Goal: Transaction & Acquisition: Purchase product/service

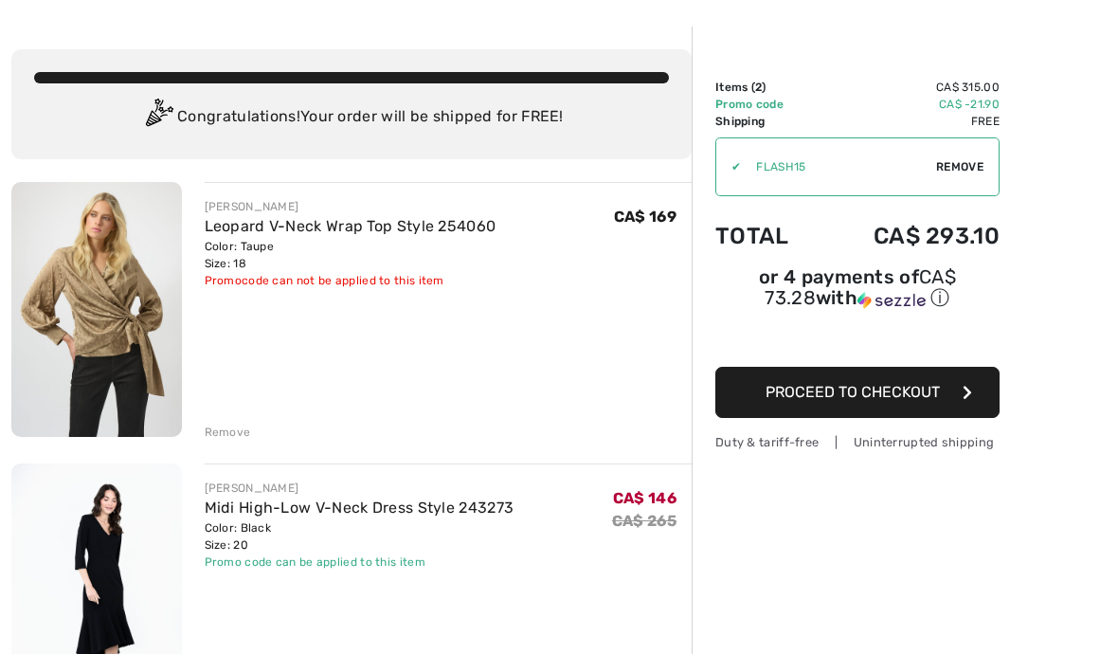
scroll to position [67, 0]
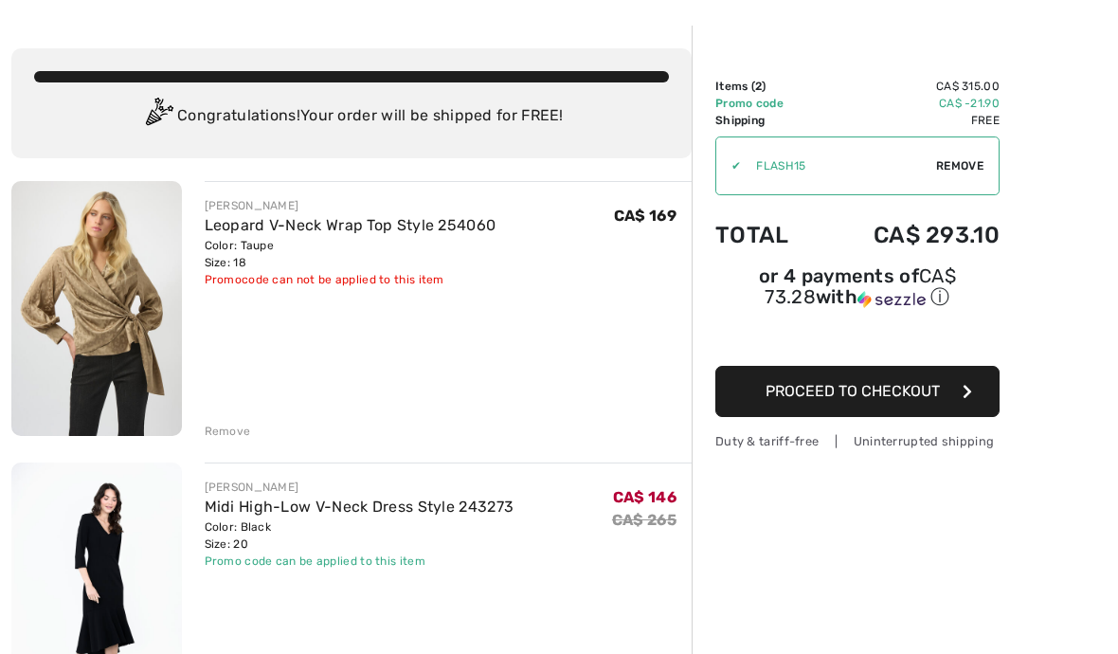
click at [429, 225] on link "Leopard V-Neck Wrap Top Style 254060" at bounding box center [351, 225] width 292 height 18
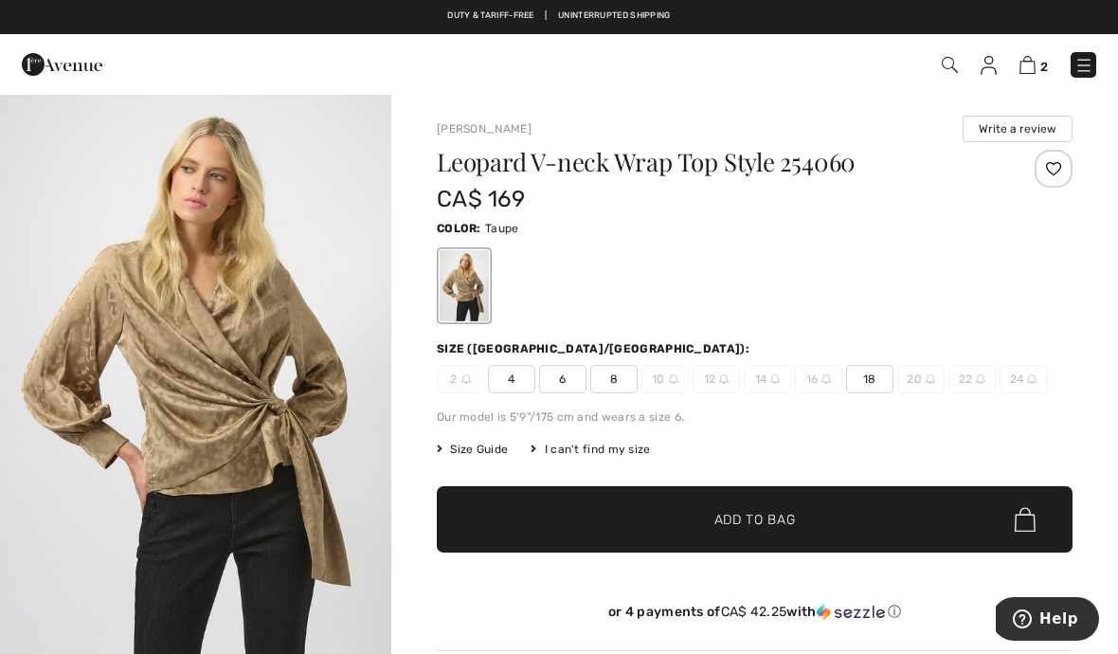
click at [870, 381] on span "18" at bounding box center [869, 379] width 47 height 28
click at [1047, 60] on span "2" at bounding box center [1044, 67] width 8 height 14
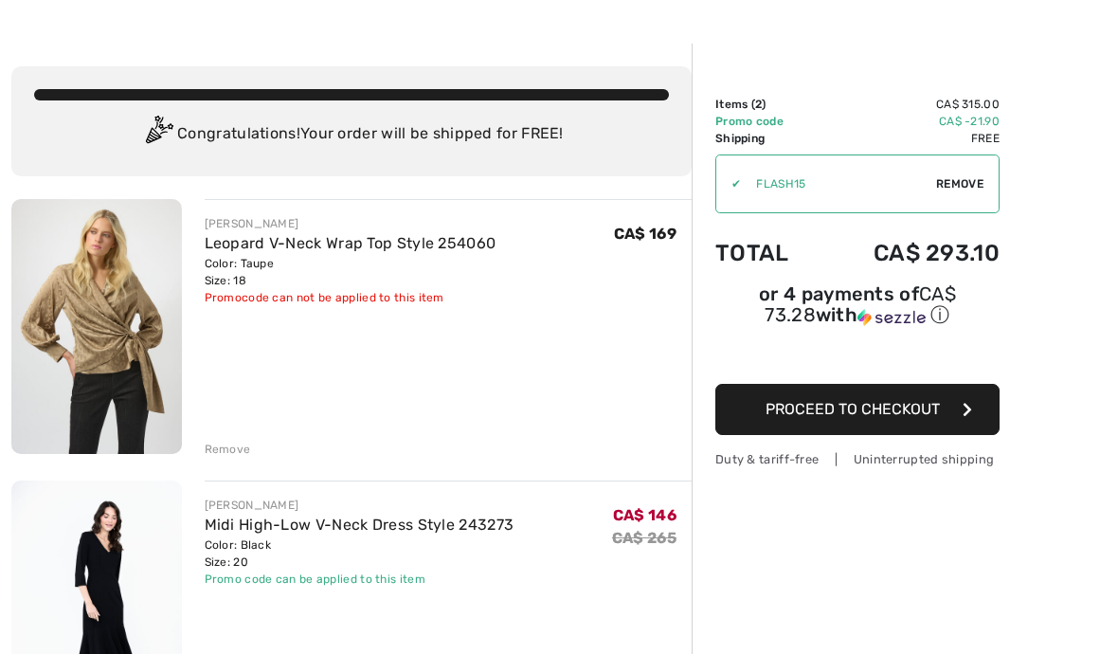
scroll to position [50, 0]
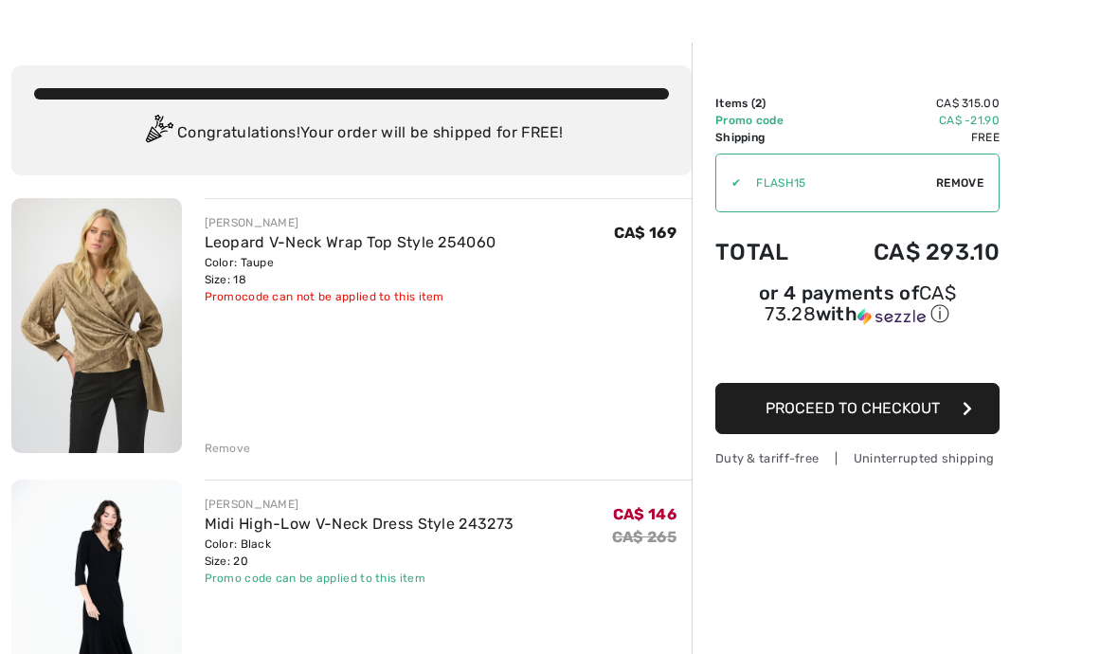
click at [964, 186] on span "Remove" at bounding box center [959, 182] width 47 height 17
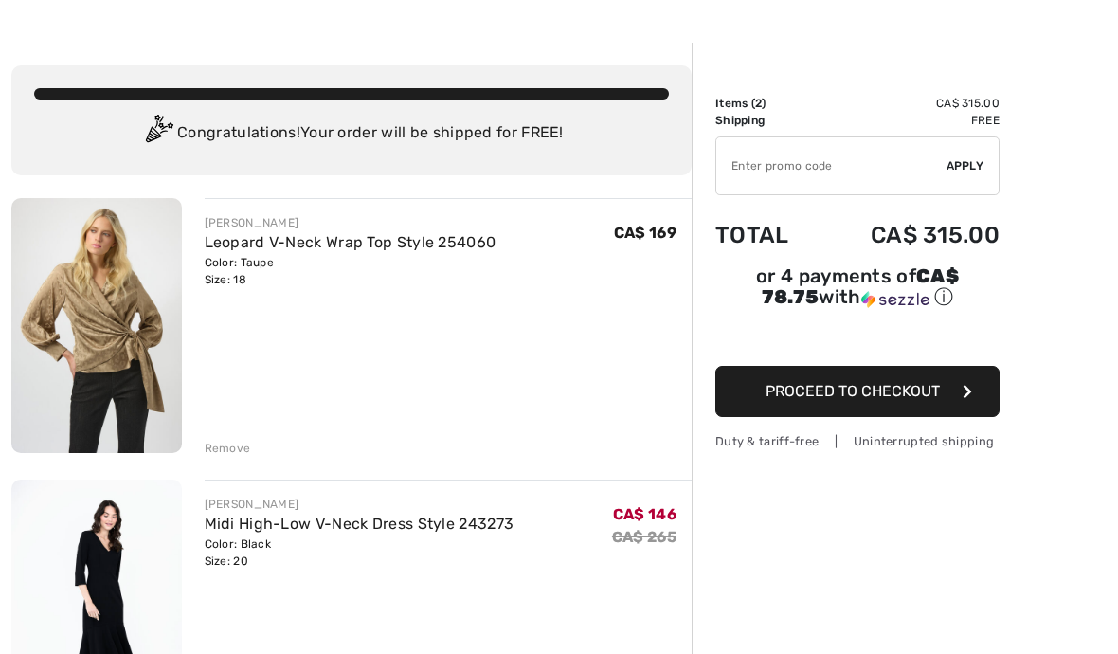
click at [870, 171] on input "TEXT" at bounding box center [831, 165] width 230 height 57
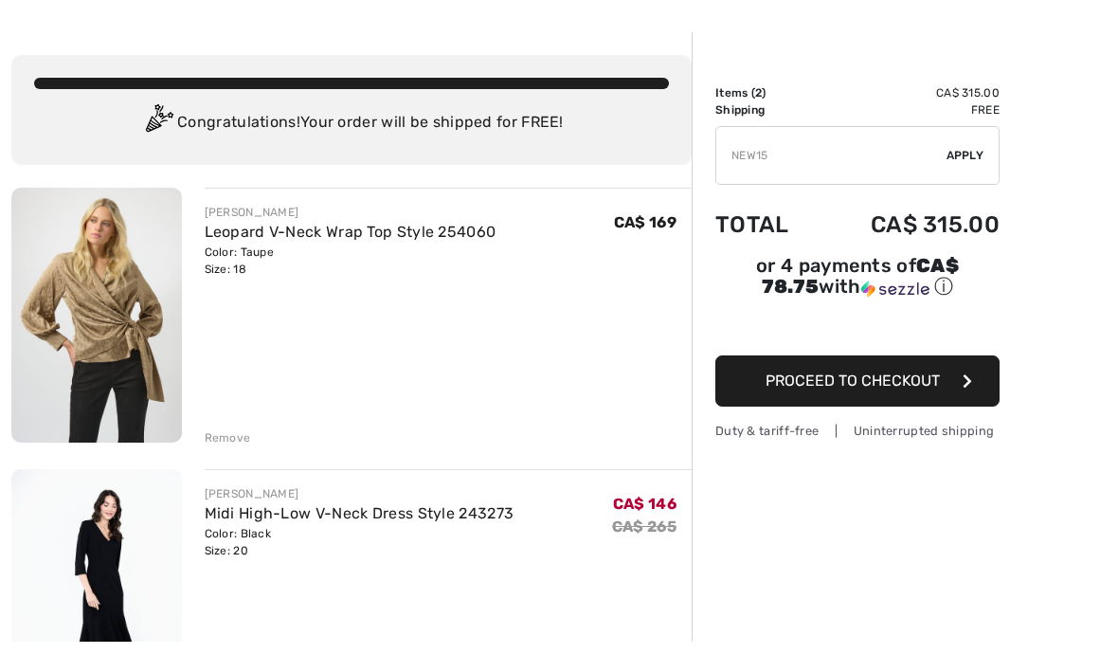
type input "NEW15"
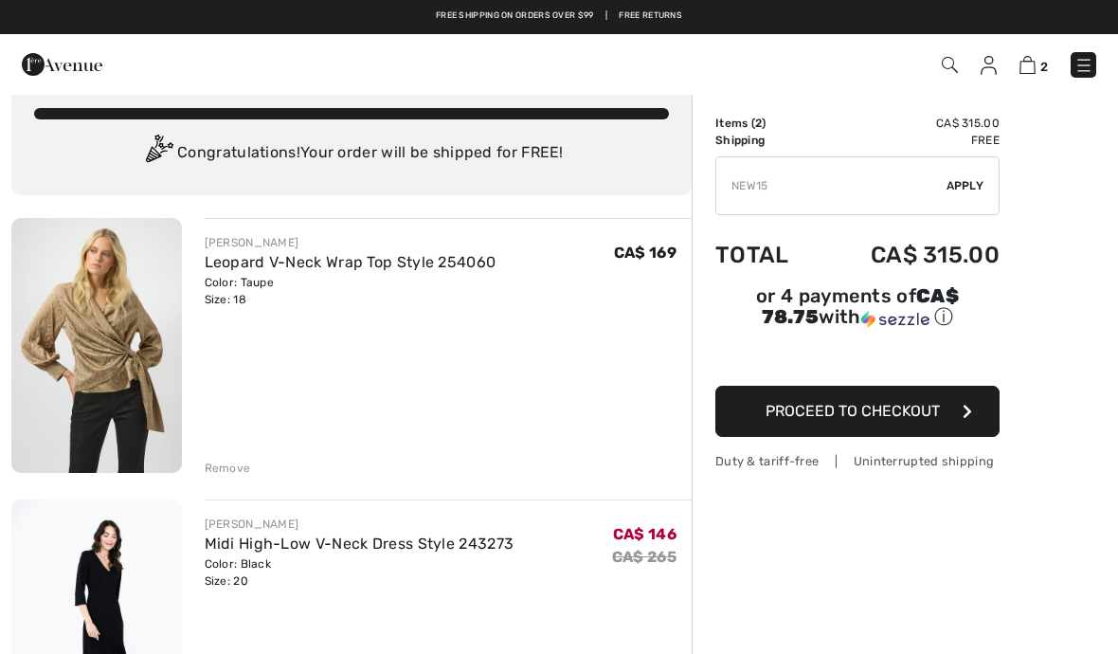
scroll to position [0, 0]
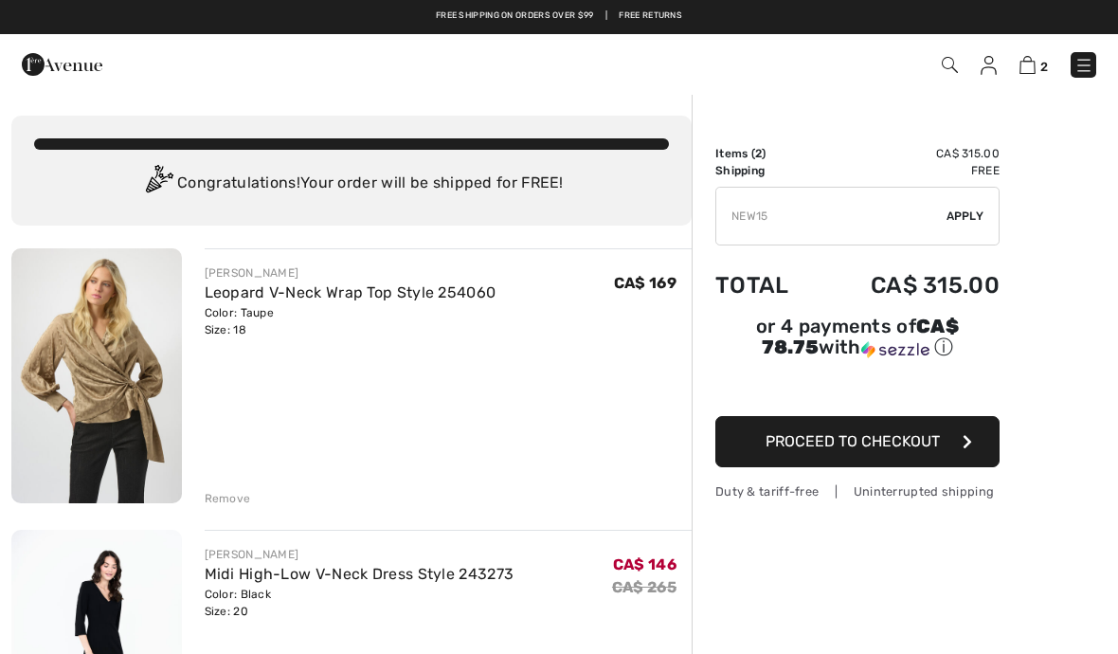
click at [980, 212] on span "Apply" at bounding box center [965, 215] width 38 height 17
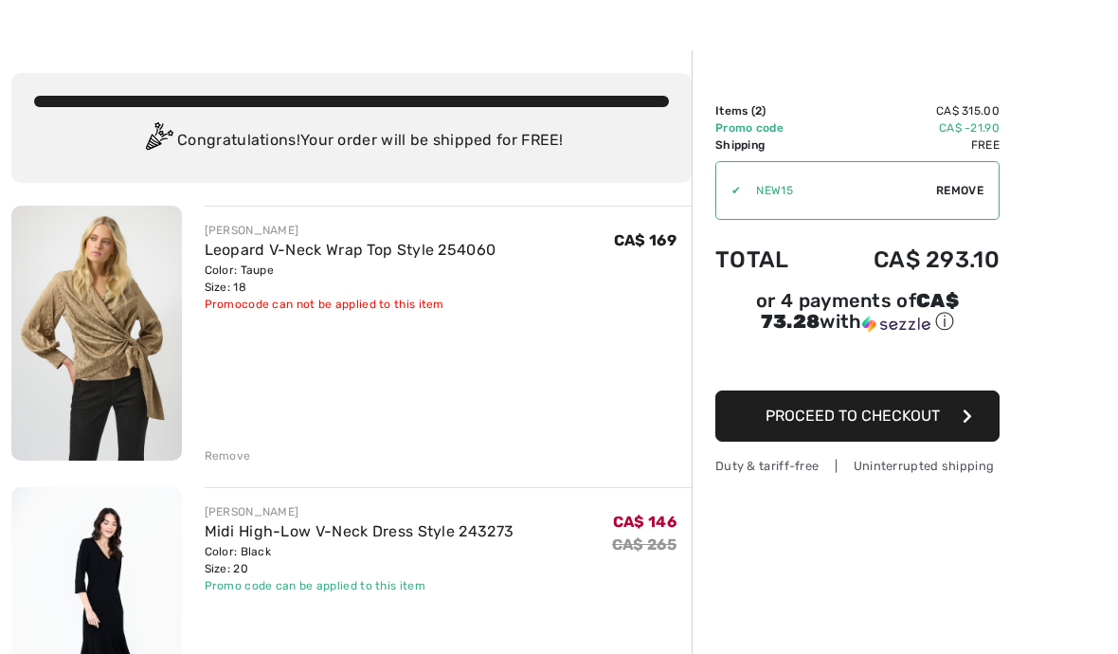
scroll to position [45, 0]
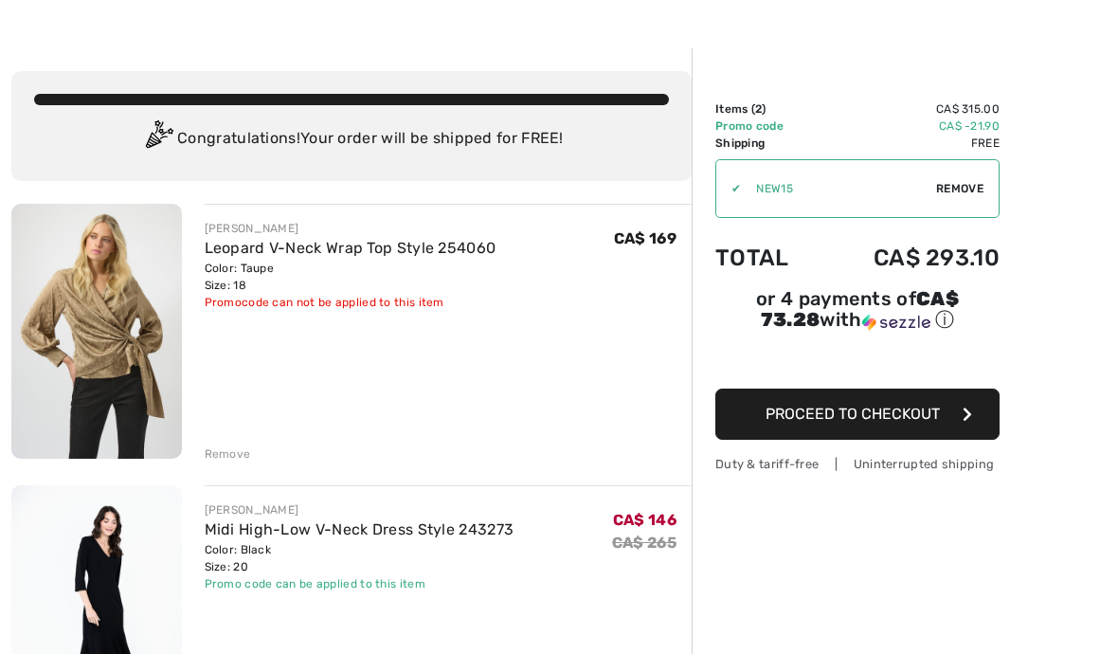
click at [949, 409] on button "Proceed to Checkout" at bounding box center [857, 413] width 284 height 51
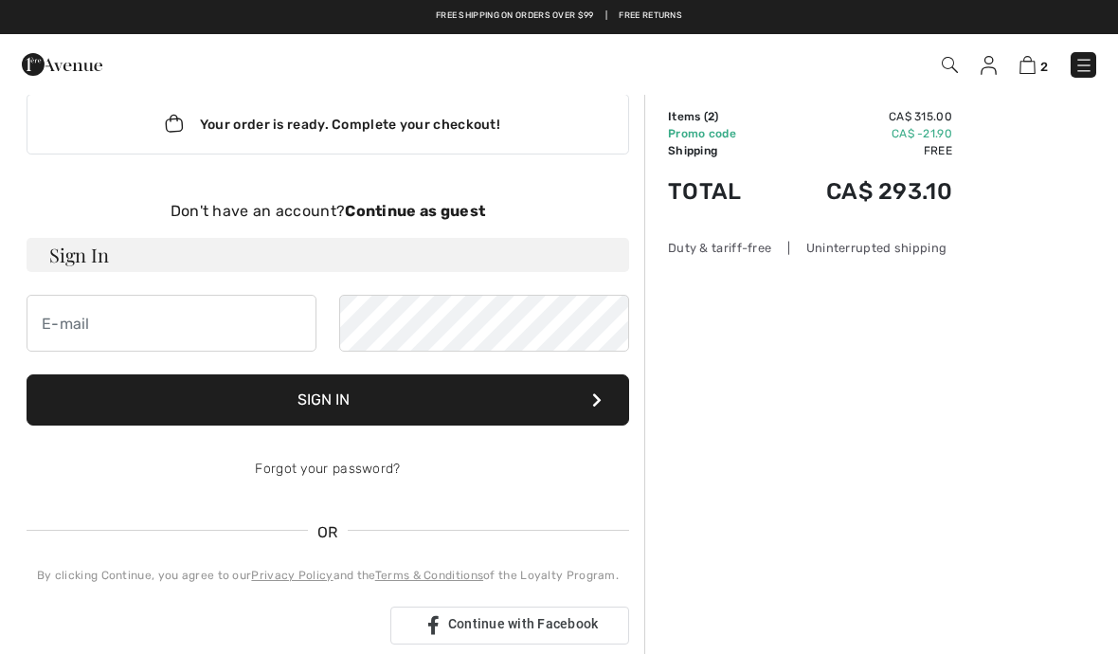
scroll to position [39, 0]
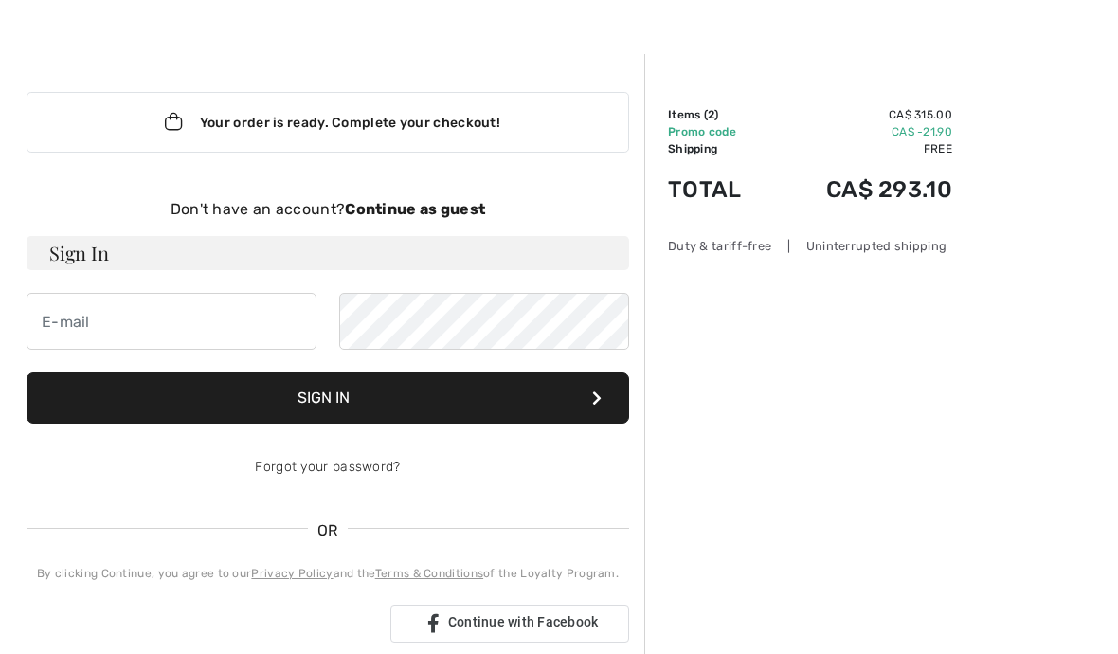
click at [446, 214] on strong "Continue as guest" at bounding box center [415, 209] width 140 height 18
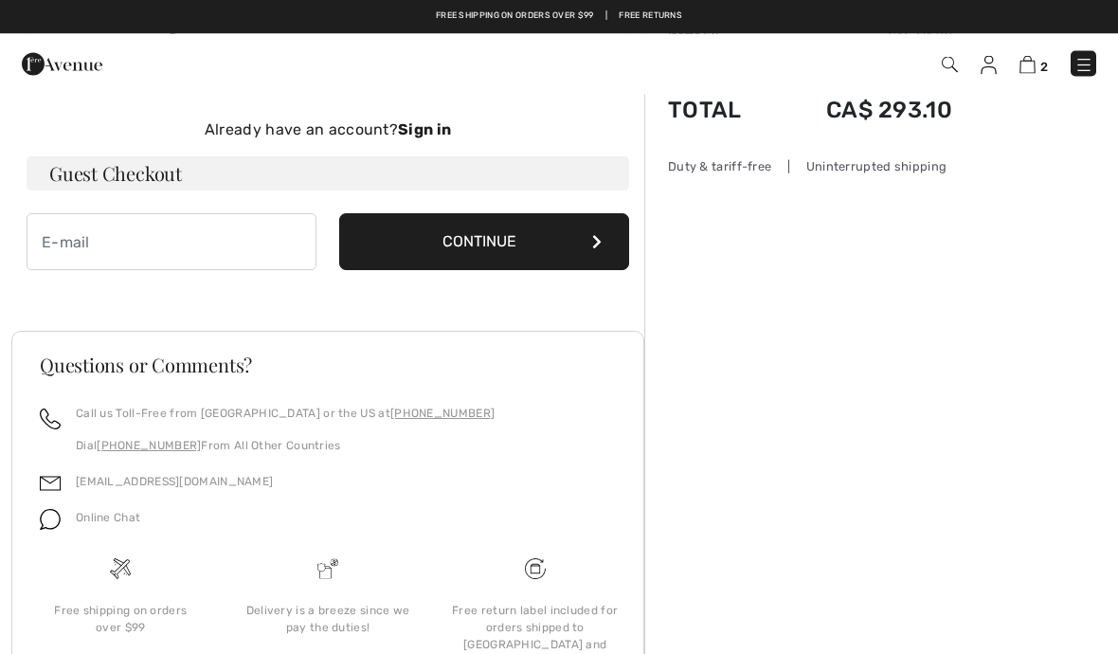
scroll to position [130, 0]
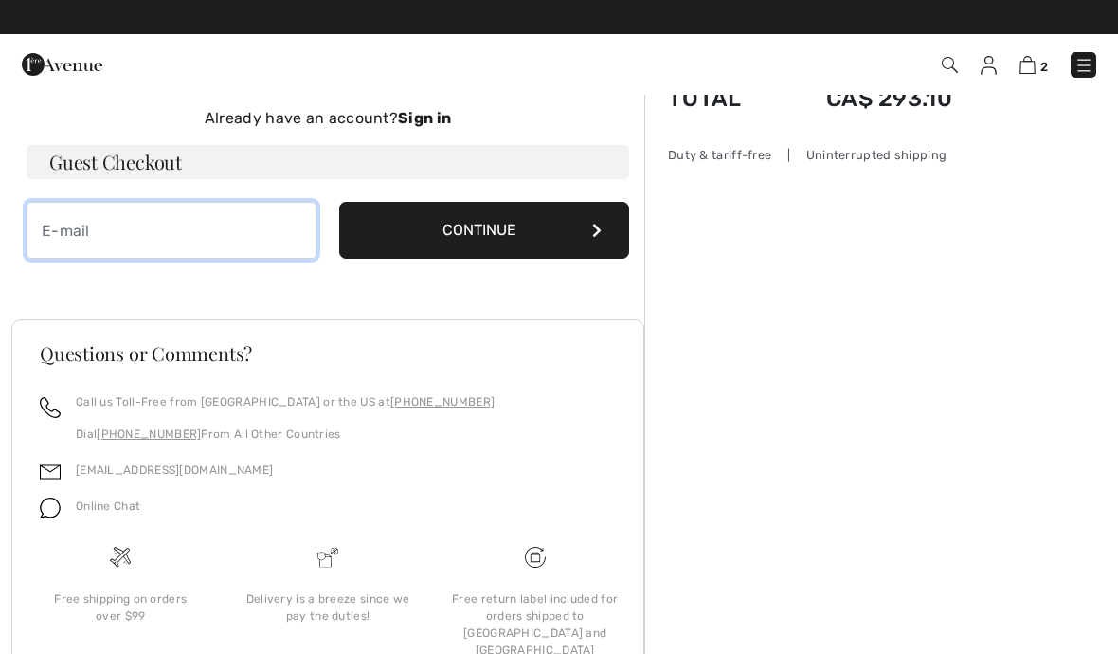
click at [225, 225] on input "email" at bounding box center [172, 230] width 290 height 57
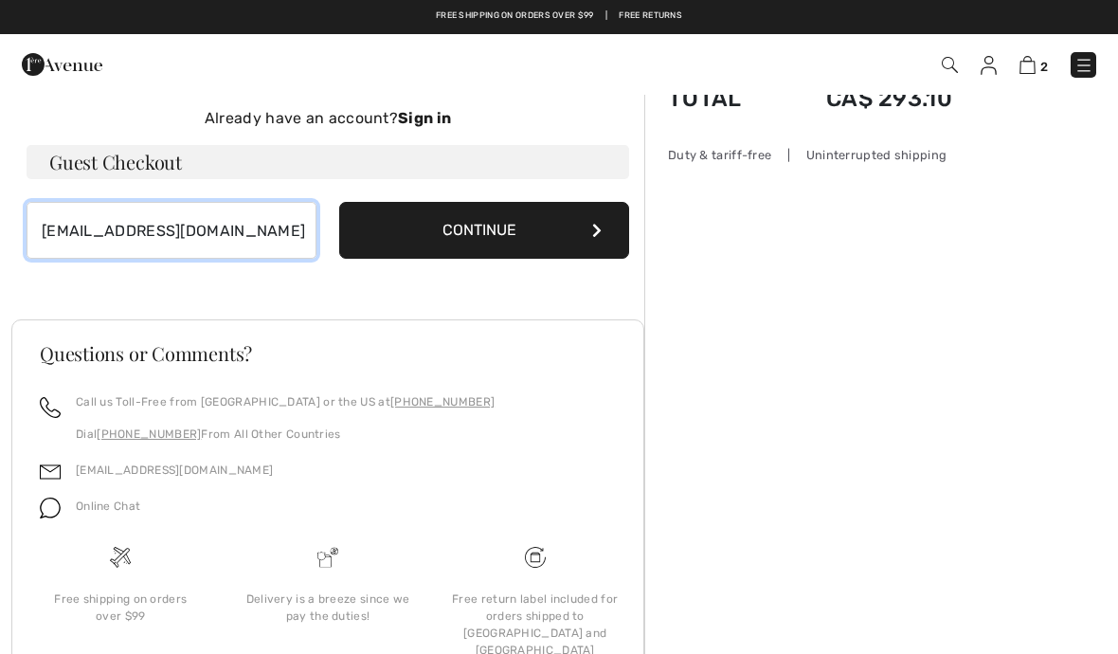
type input "mguay23@hotmail.com"
click at [556, 238] on button "Continue" at bounding box center [484, 230] width 290 height 57
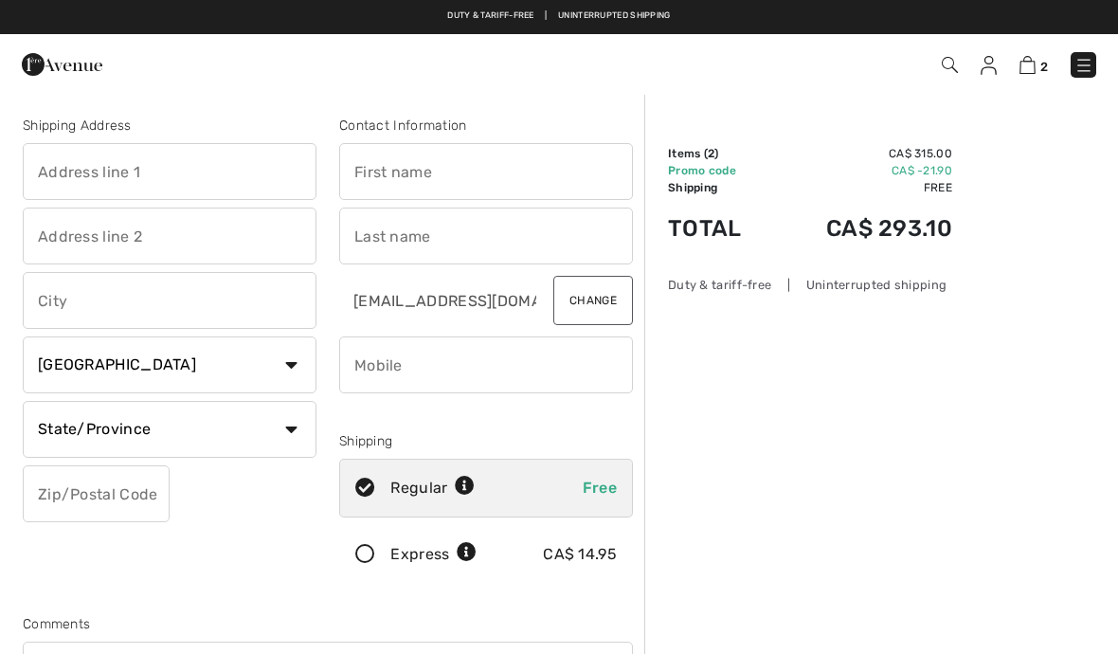
click at [232, 170] on input "text" at bounding box center [170, 171] width 294 height 57
type input "[STREET_ADDRESS][PERSON_NAME]"
type input "[PERSON_NAME]"
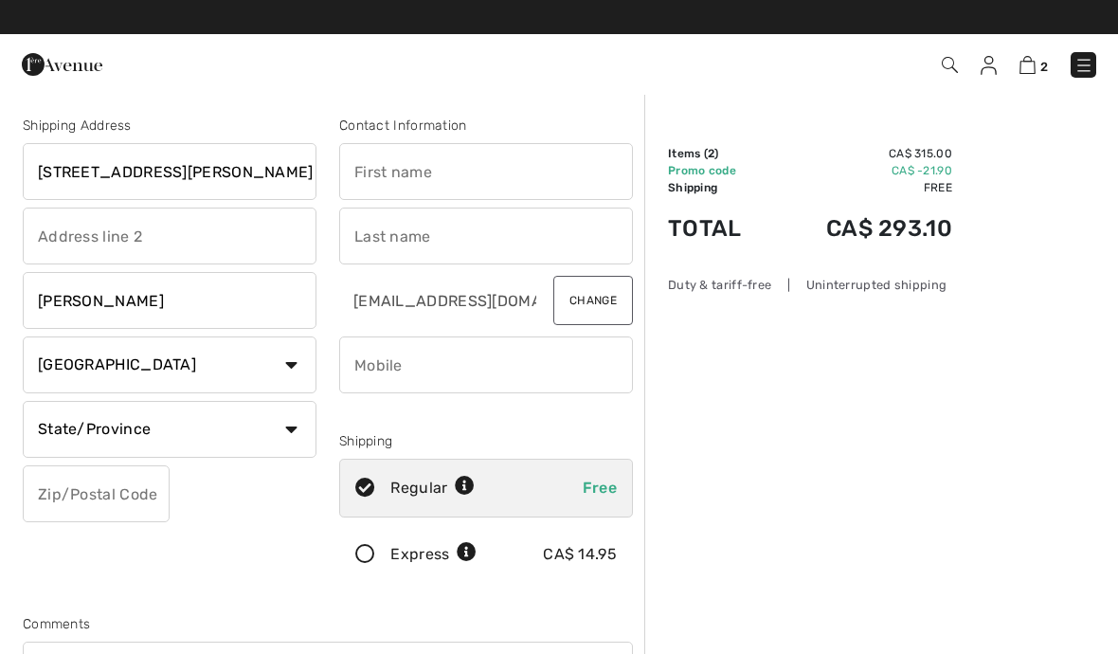
select select "QC"
type input "J0R1T0"
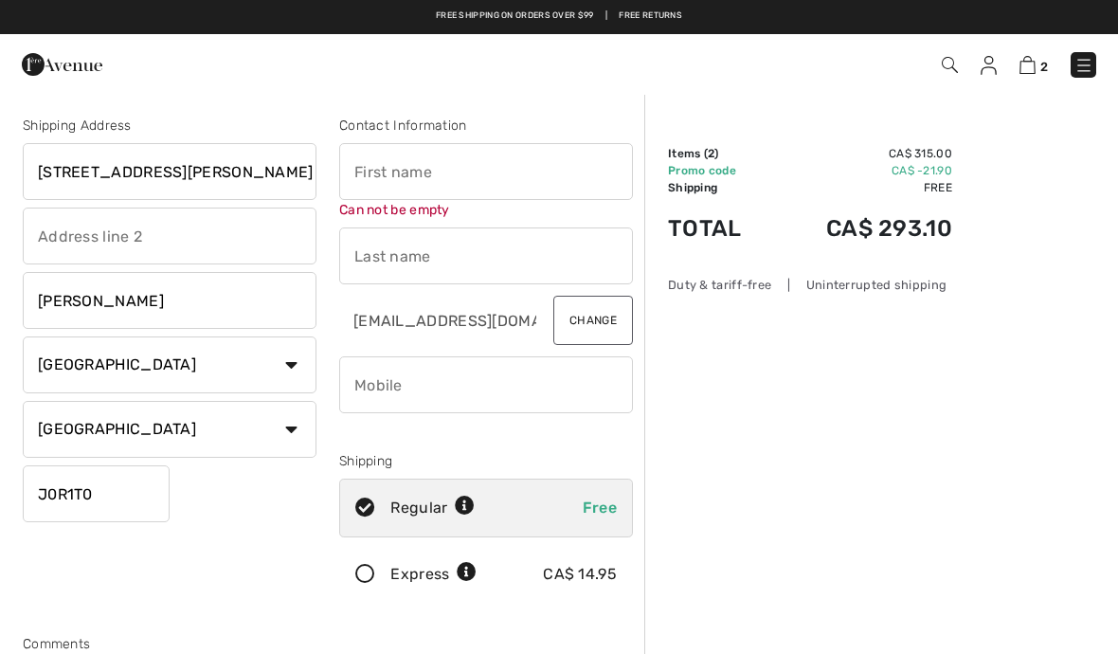
click at [544, 169] on input "text" at bounding box center [486, 171] width 294 height 57
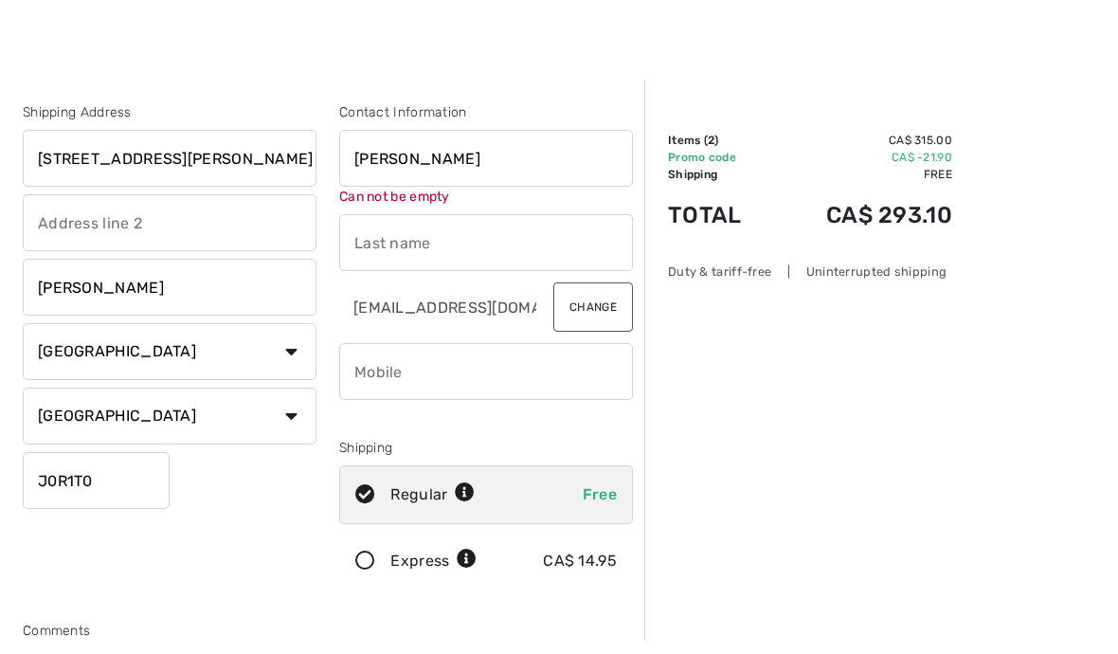
type input "[PERSON_NAME]"
click at [547, 248] on input "text" at bounding box center [486, 255] width 294 height 57
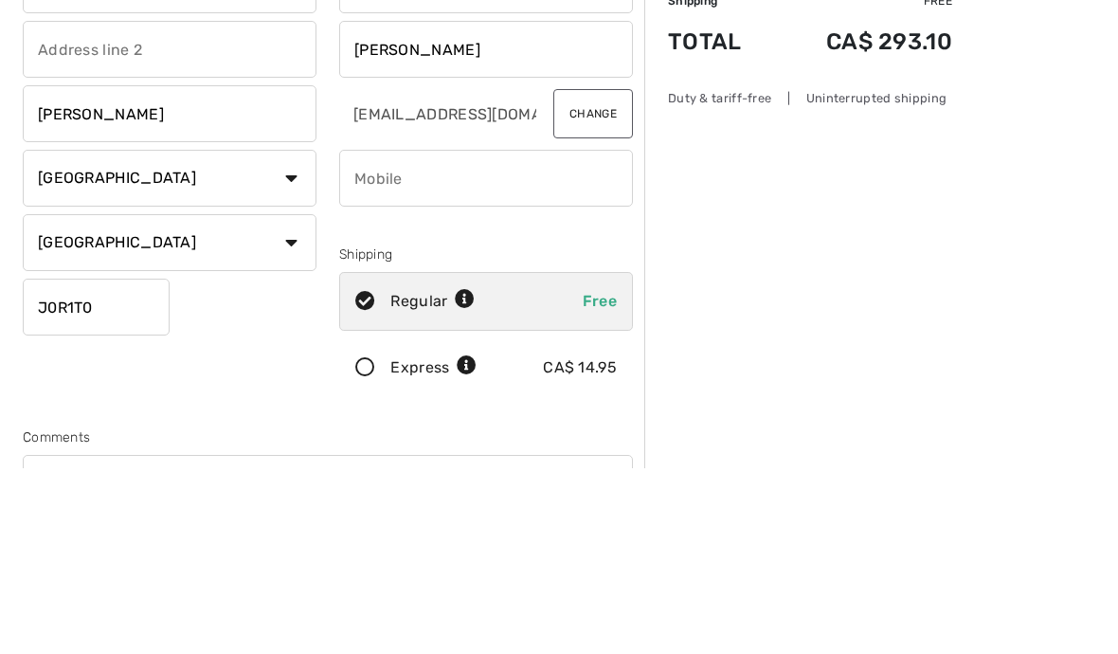
type input "Guay"
click at [578, 336] on input "phone" at bounding box center [486, 364] width 294 height 57
type input "5"
type input "5148313990"
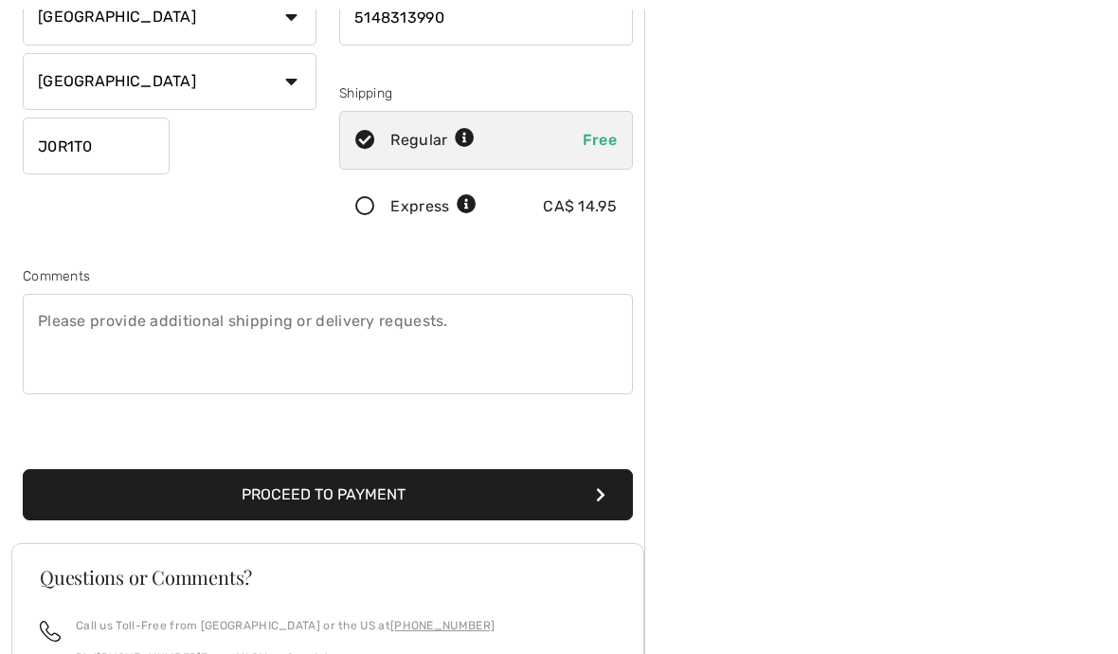
scroll to position [348, 0]
click at [556, 493] on button "Proceed to Payment" at bounding box center [328, 494] width 610 height 51
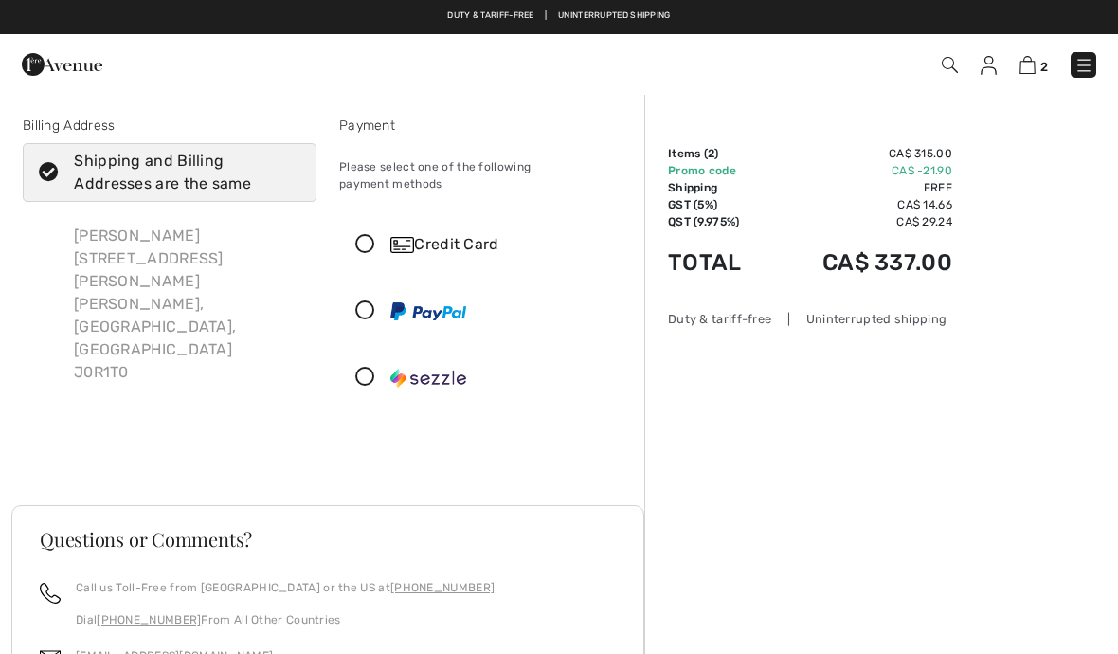
click at [489, 233] on div "Credit Card" at bounding box center [504, 244] width 229 height 23
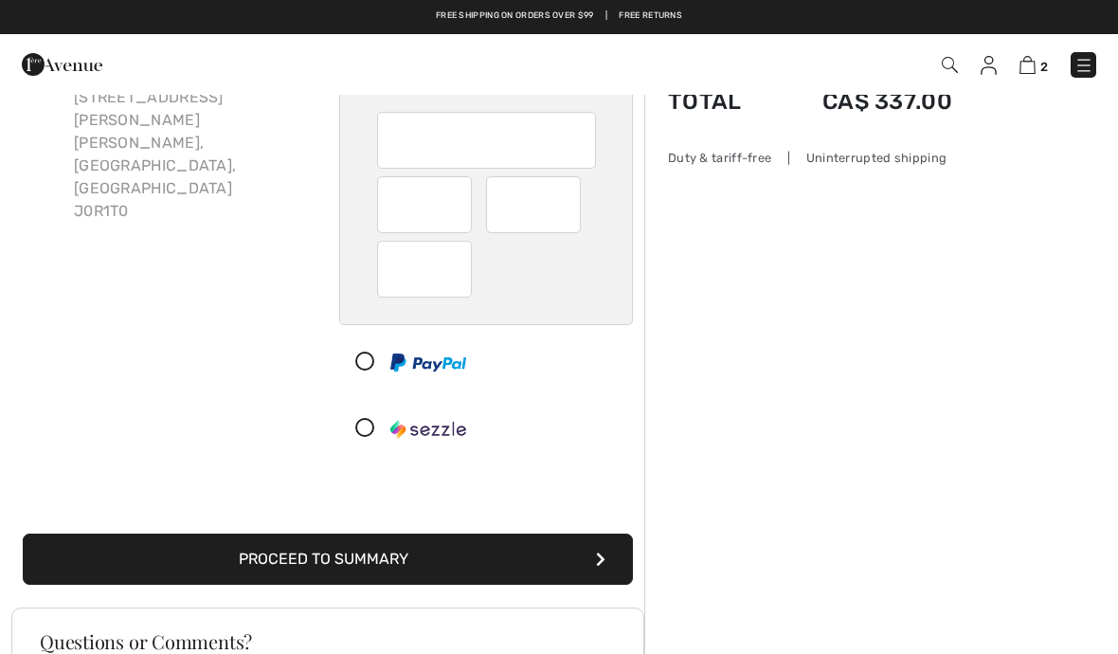
scroll to position [160, 0]
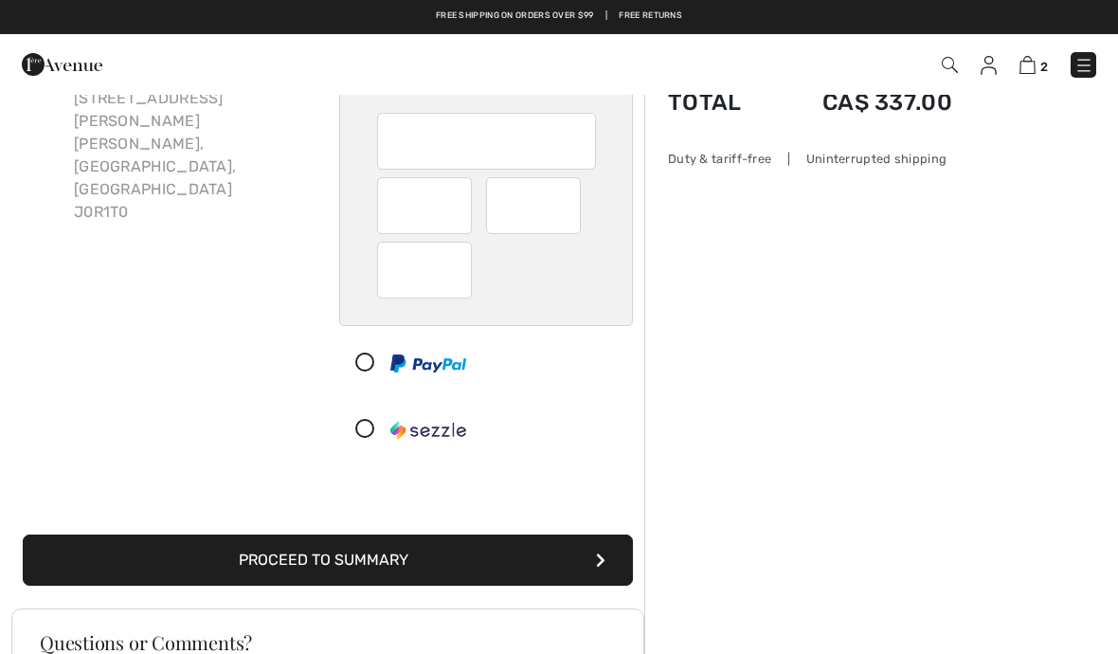
click at [596, 534] on button "Proceed to Summary" at bounding box center [328, 559] width 610 height 51
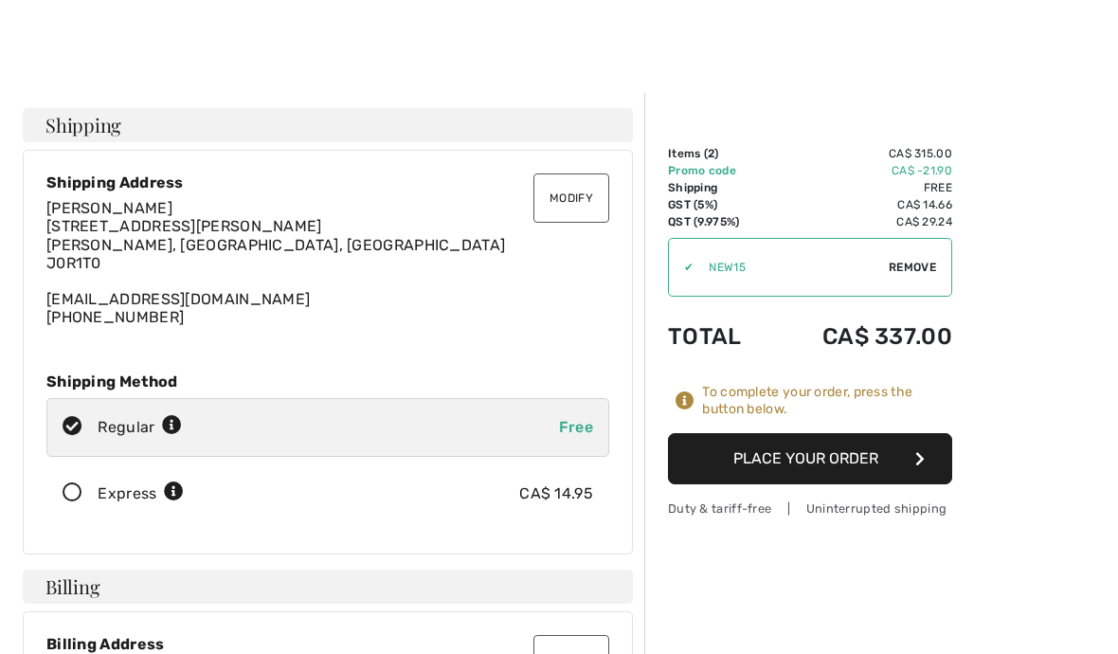
scroll to position [47, 0]
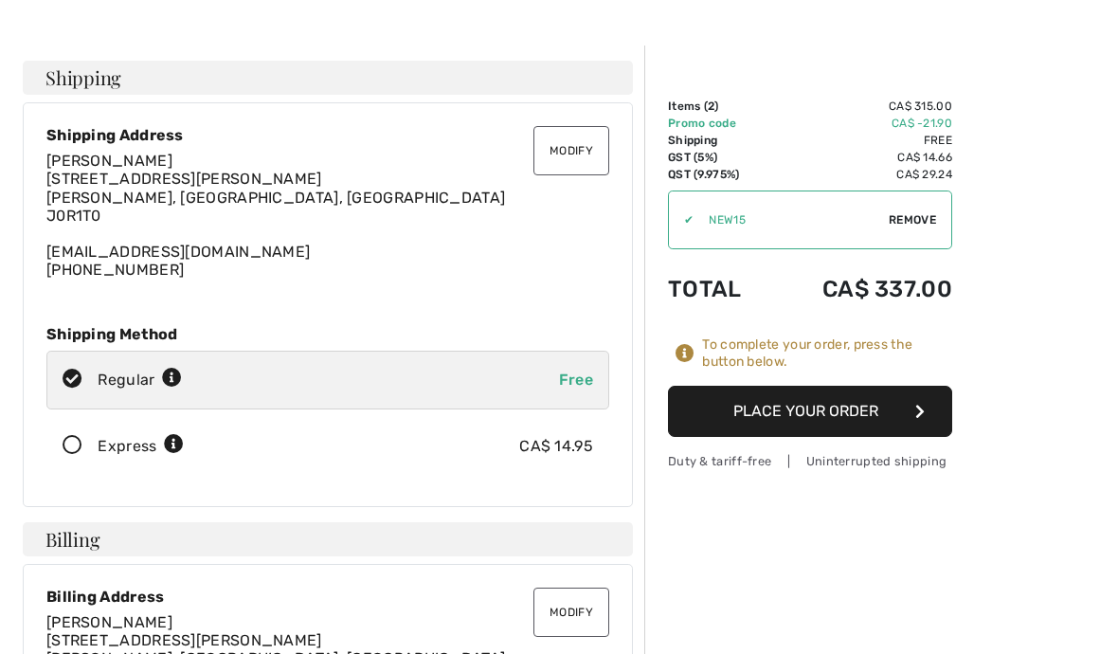
click at [916, 402] on button "Place Your Order" at bounding box center [810, 410] width 284 height 51
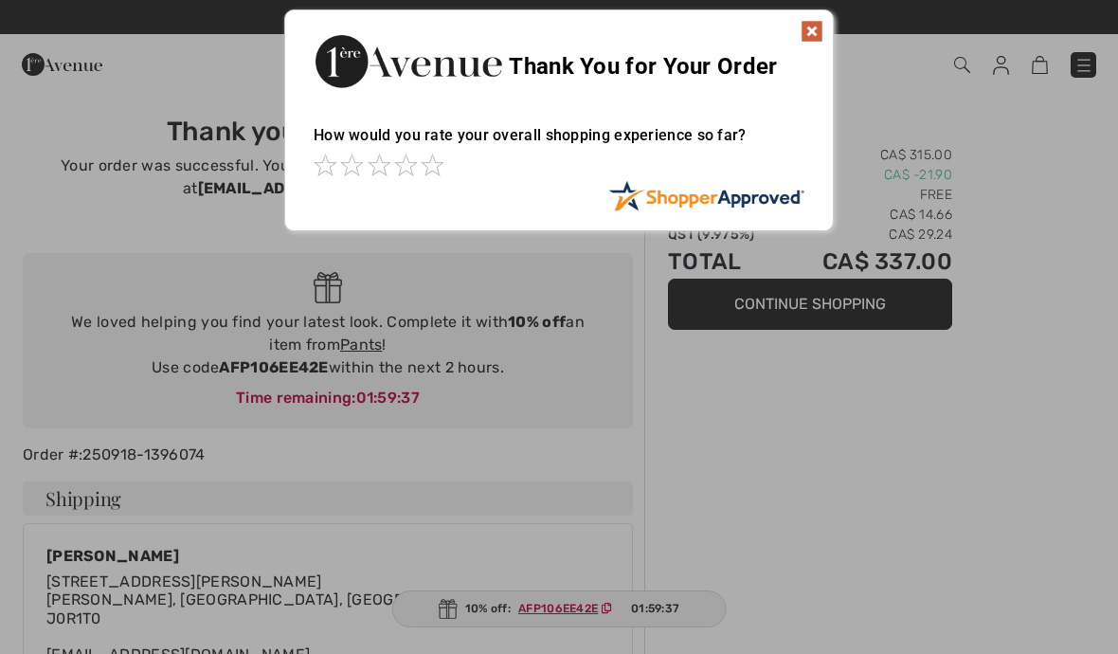
click at [816, 42] on img at bounding box center [811, 31] width 23 height 23
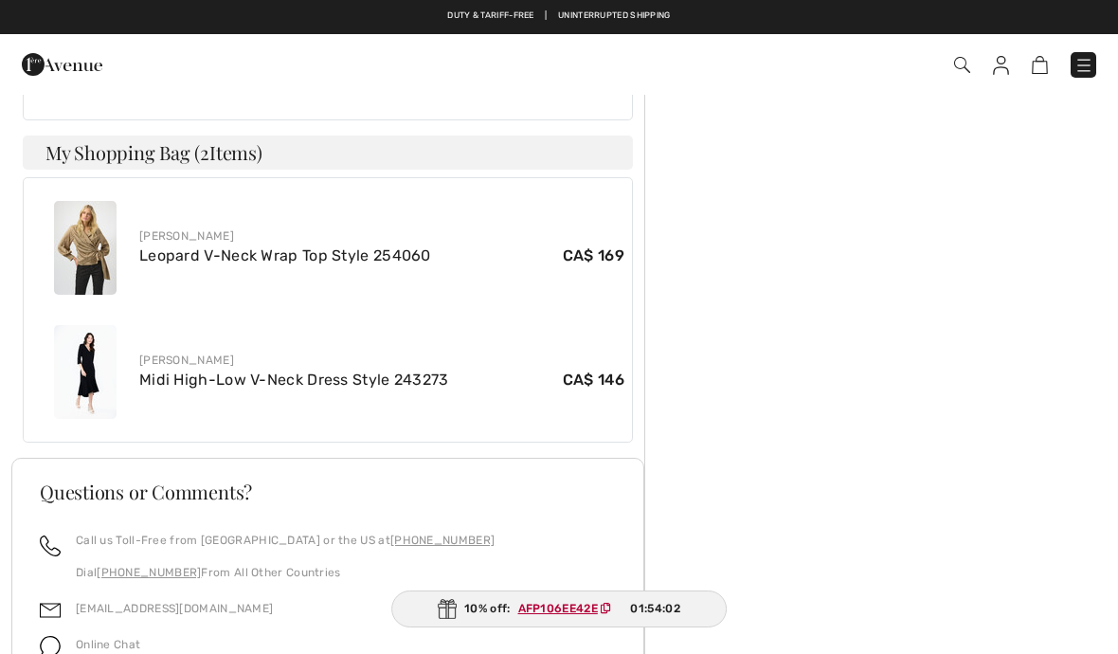
scroll to position [949, 0]
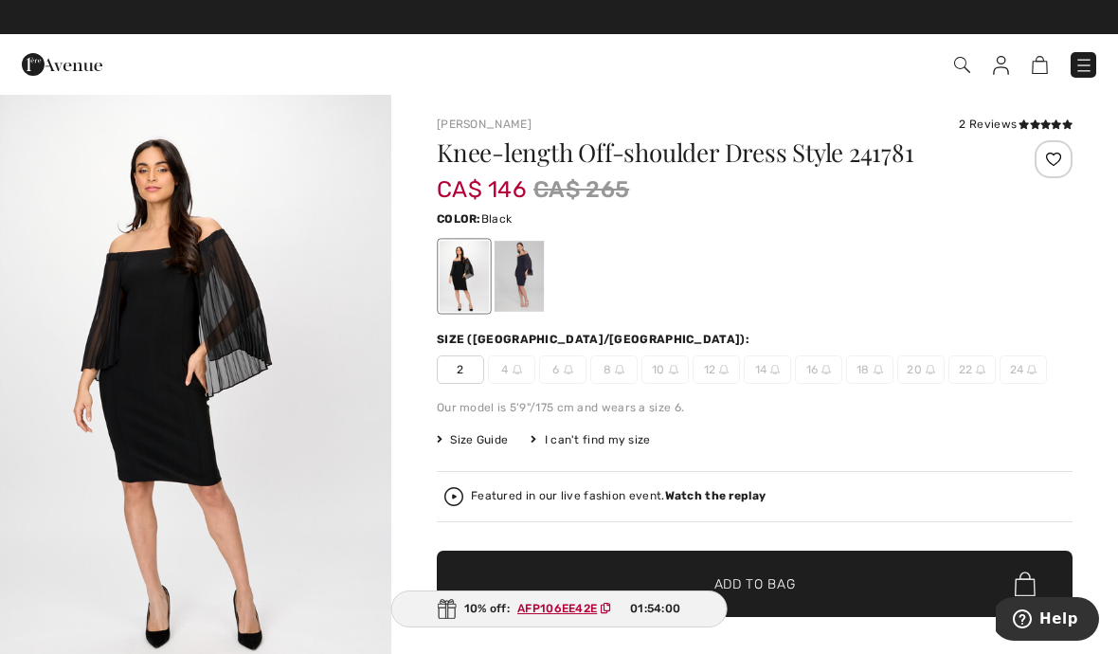
scroll to position [1, 0]
